Goal: Find specific page/section: Find specific page/section

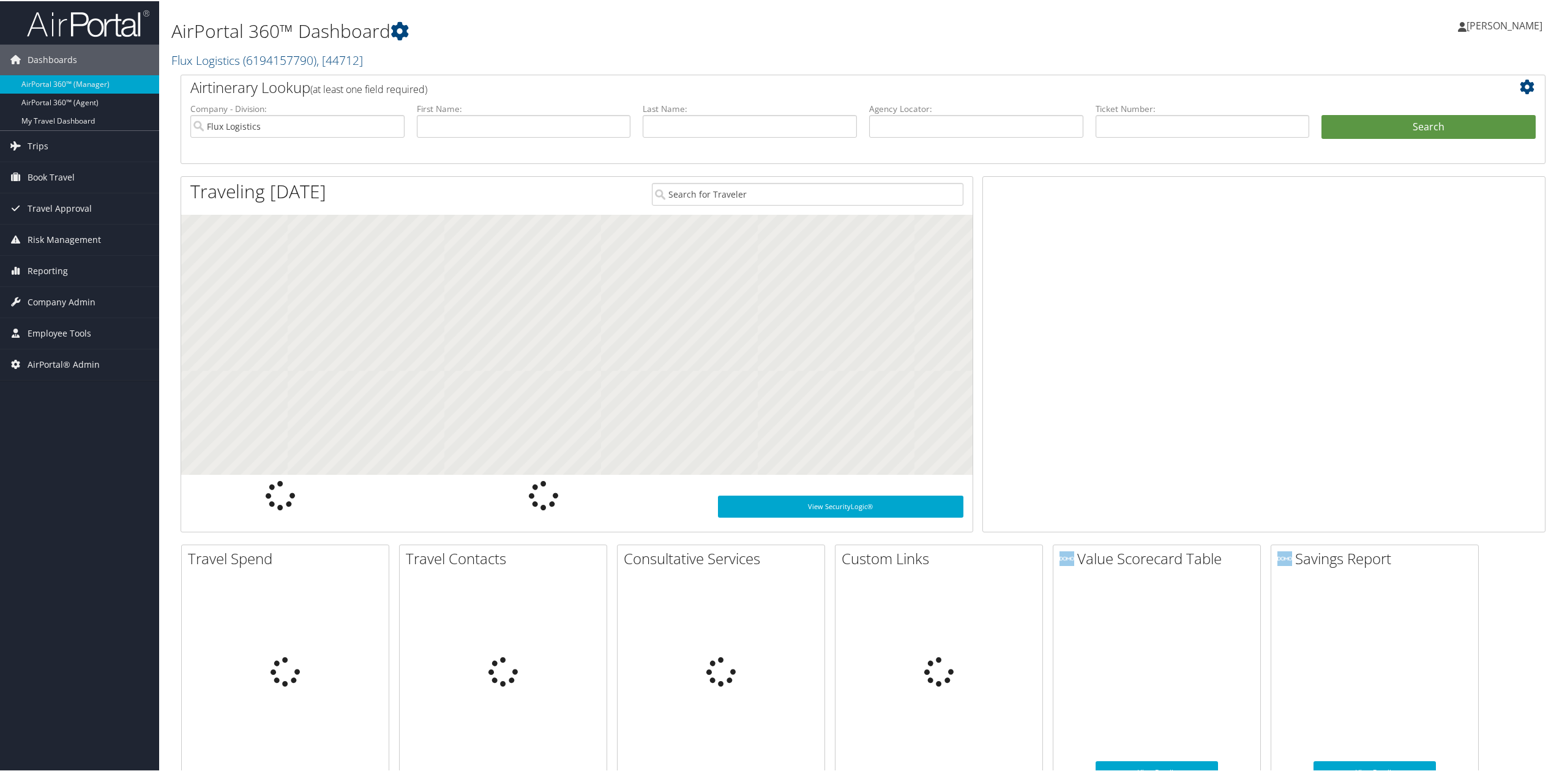
click at [47, 275] on span "Reporting" at bounding box center [48, 270] width 40 height 31
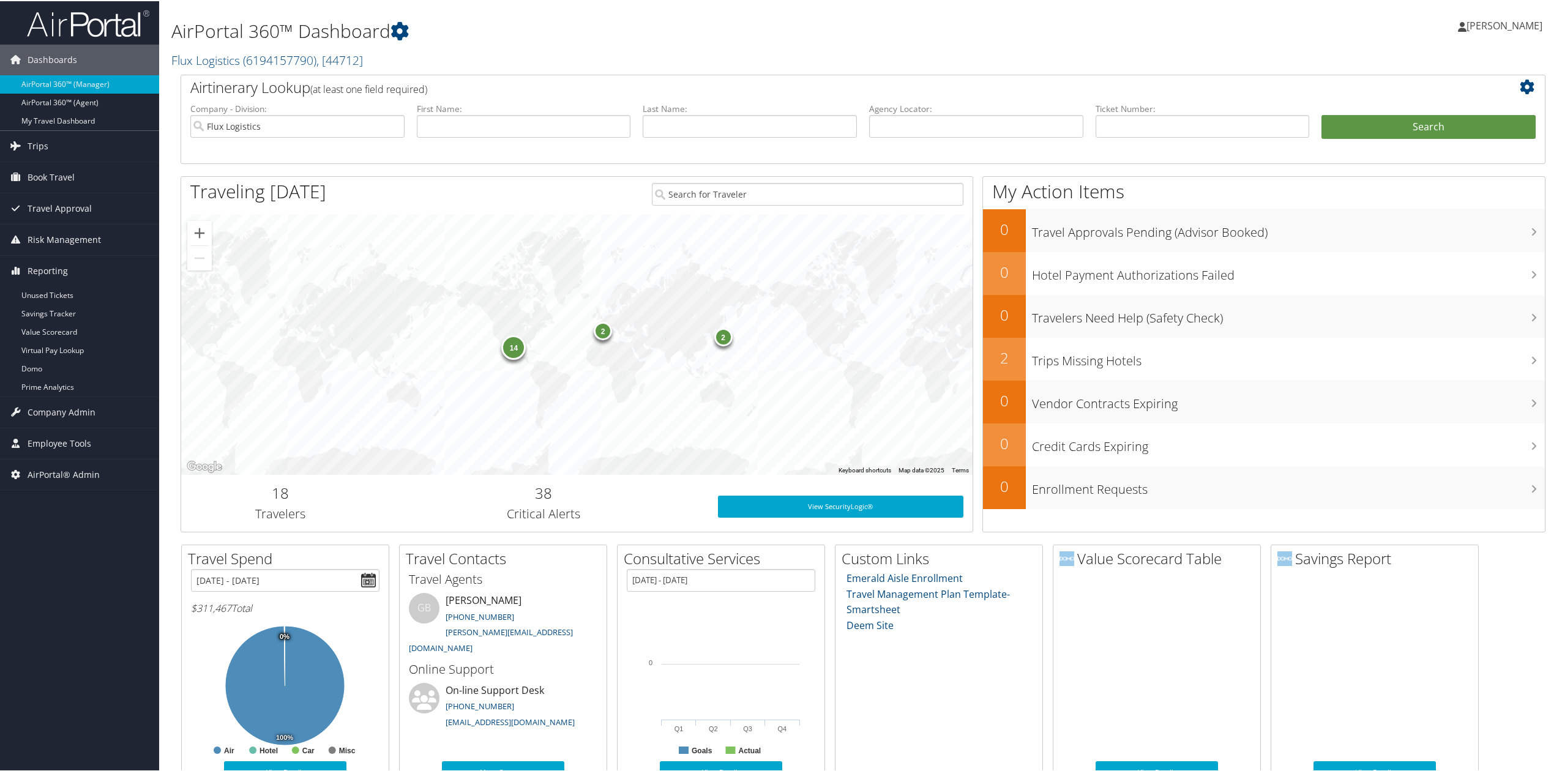
drag, startPoint x: 111, startPoint y: 616, endPoint x: 110, endPoint y: 591, distance: 24.5
click at [113, 613] on div "Dashboards AirPortal 360™ (Manager) AirPortal 360™ (Agent) My Travel Dashboard …" at bounding box center [783, 526] width 1567 height 1052
click at [251, 61] on span "( 6194157790 )" at bounding box center [279, 59] width 73 height 17
click at [263, 277] on link "Savannah College of Art and Design (SCAD), [46028]" at bounding box center [252, 275] width 161 height 32
